Goal: Find specific page/section: Find specific page/section

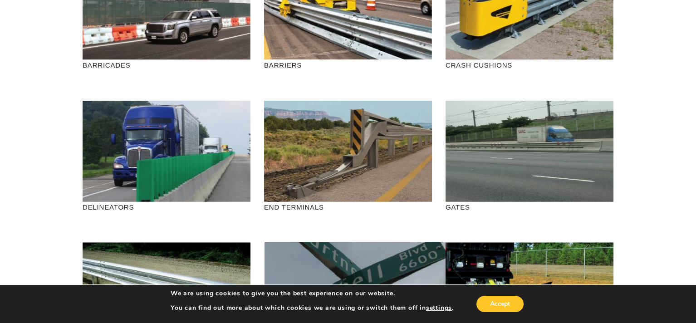
scroll to position [75, 0]
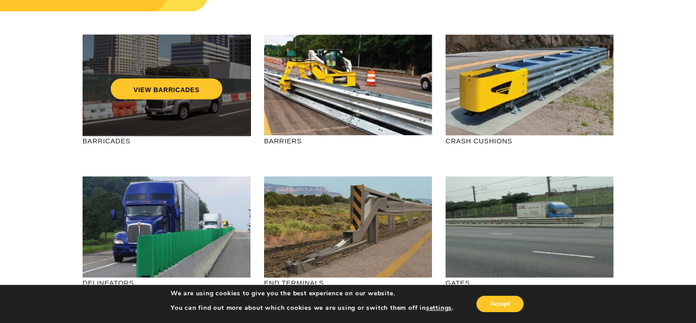
click at [129, 119] on div "VIEW BARRICADES" at bounding box center [167, 84] width 168 height 101
click at [124, 94] on link "VIEW BARRICADES" at bounding box center [166, 88] width 111 height 21
